Goal: Information Seeking & Learning: Learn about a topic

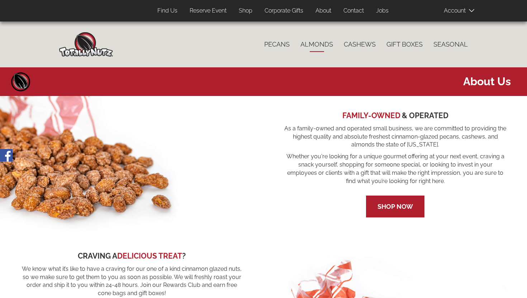
click at [313, 44] on link "Almonds" at bounding box center [316, 44] width 43 height 15
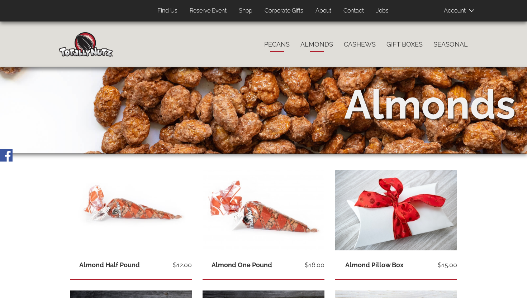
click at [282, 44] on link "Pecans" at bounding box center [277, 44] width 36 height 15
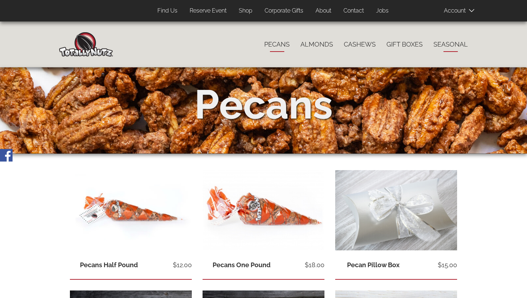
click at [456, 43] on link "Seasonal" at bounding box center [450, 44] width 45 height 15
